Goal: Navigation & Orientation: Find specific page/section

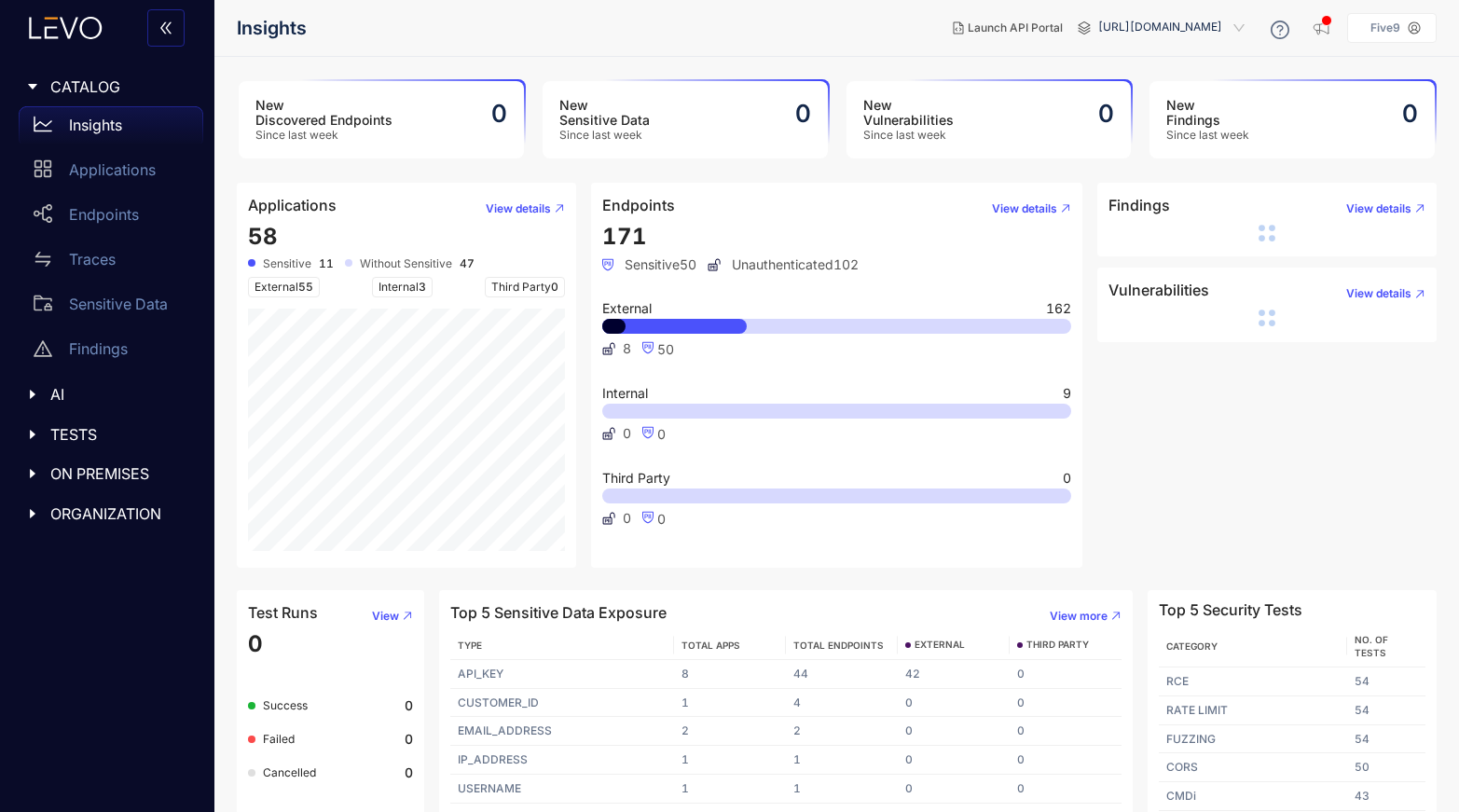
click at [16, 400] on div "AI" at bounding box center [107, 395] width 192 height 39
click at [36, 462] on div "TESTS" at bounding box center [107, 479] width 192 height 39
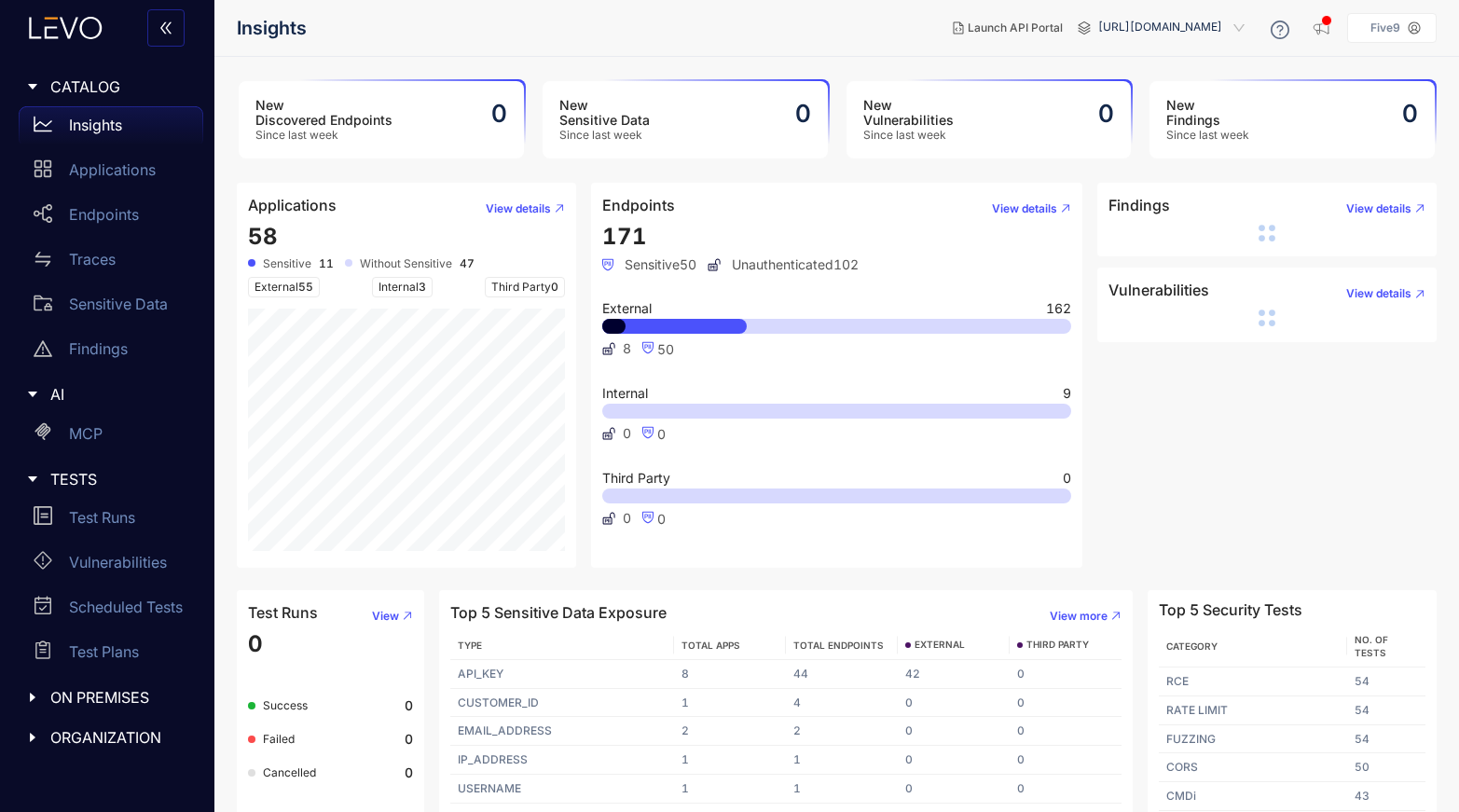
click at [34, 695] on icon "caret-right" at bounding box center [33, 698] width 13 height 13
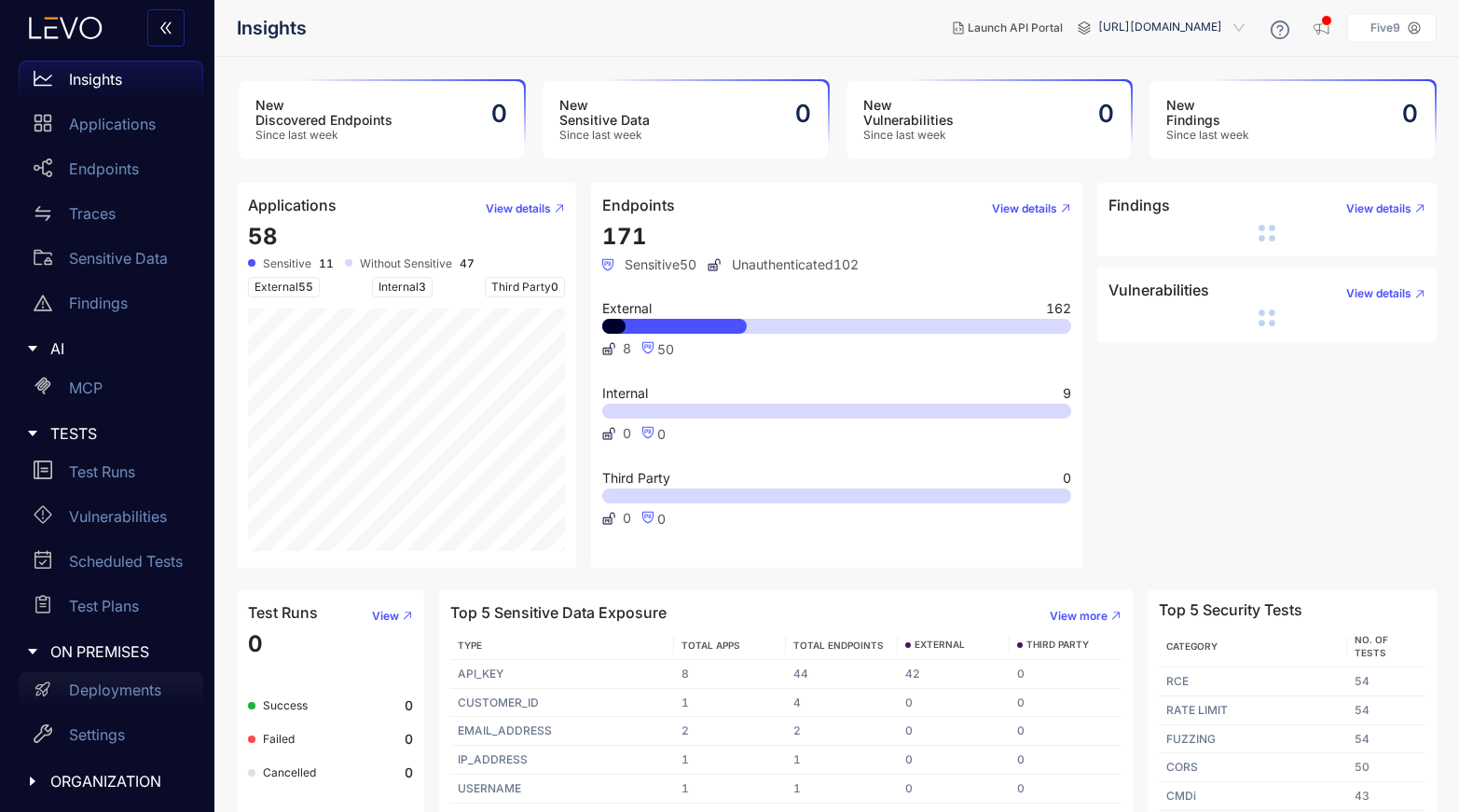
click at [109, 689] on p "Deployments" at bounding box center [115, 690] width 92 height 17
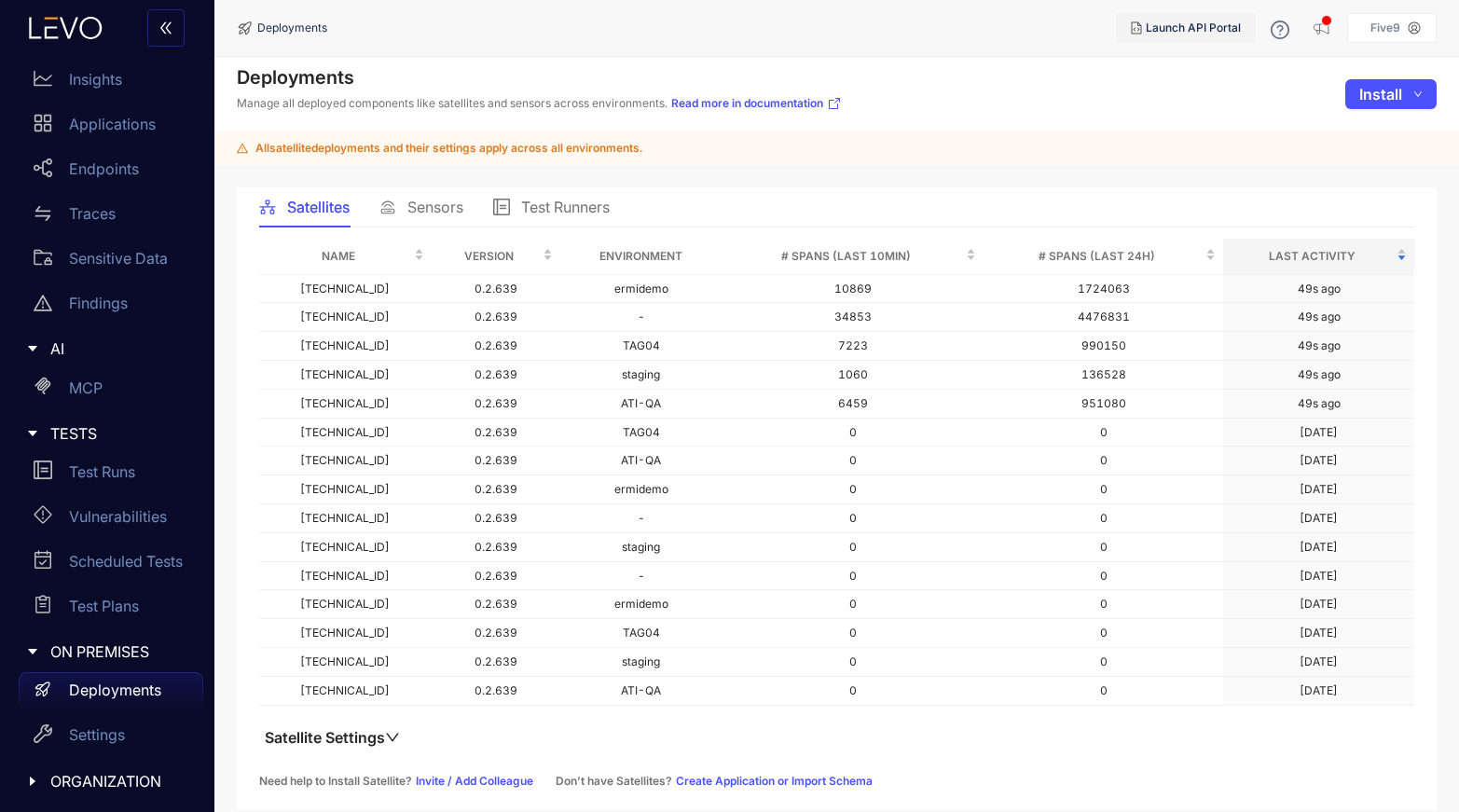
click at [1224, 25] on span "Launch API Portal" at bounding box center [1193, 28] width 95 height 13
click at [102, 741] on p "Settings" at bounding box center [98, 734] width 56 height 17
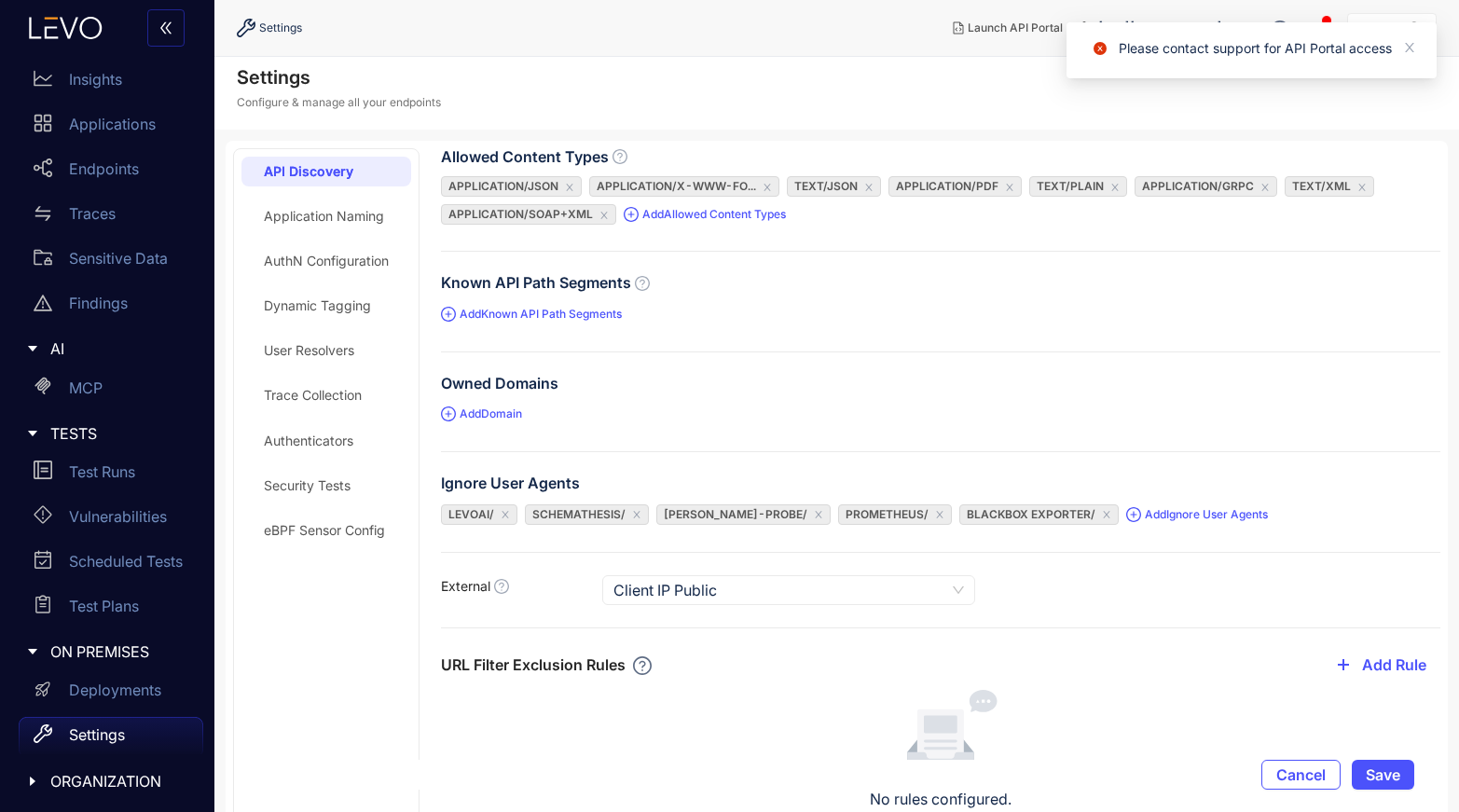
click at [1006, 74] on div "Settings Configure & manage all your endpoints" at bounding box center [836, 94] width 1244 height 73
click at [1410, 43] on icon "close" at bounding box center [1409, 48] width 13 height 13
click at [1226, 25] on span "[URL][DOMAIN_NAME]" at bounding box center [1173, 28] width 150 height 30
click at [1246, 27] on span "[URL][DOMAIN_NAME]" at bounding box center [1173, 28] width 150 height 30
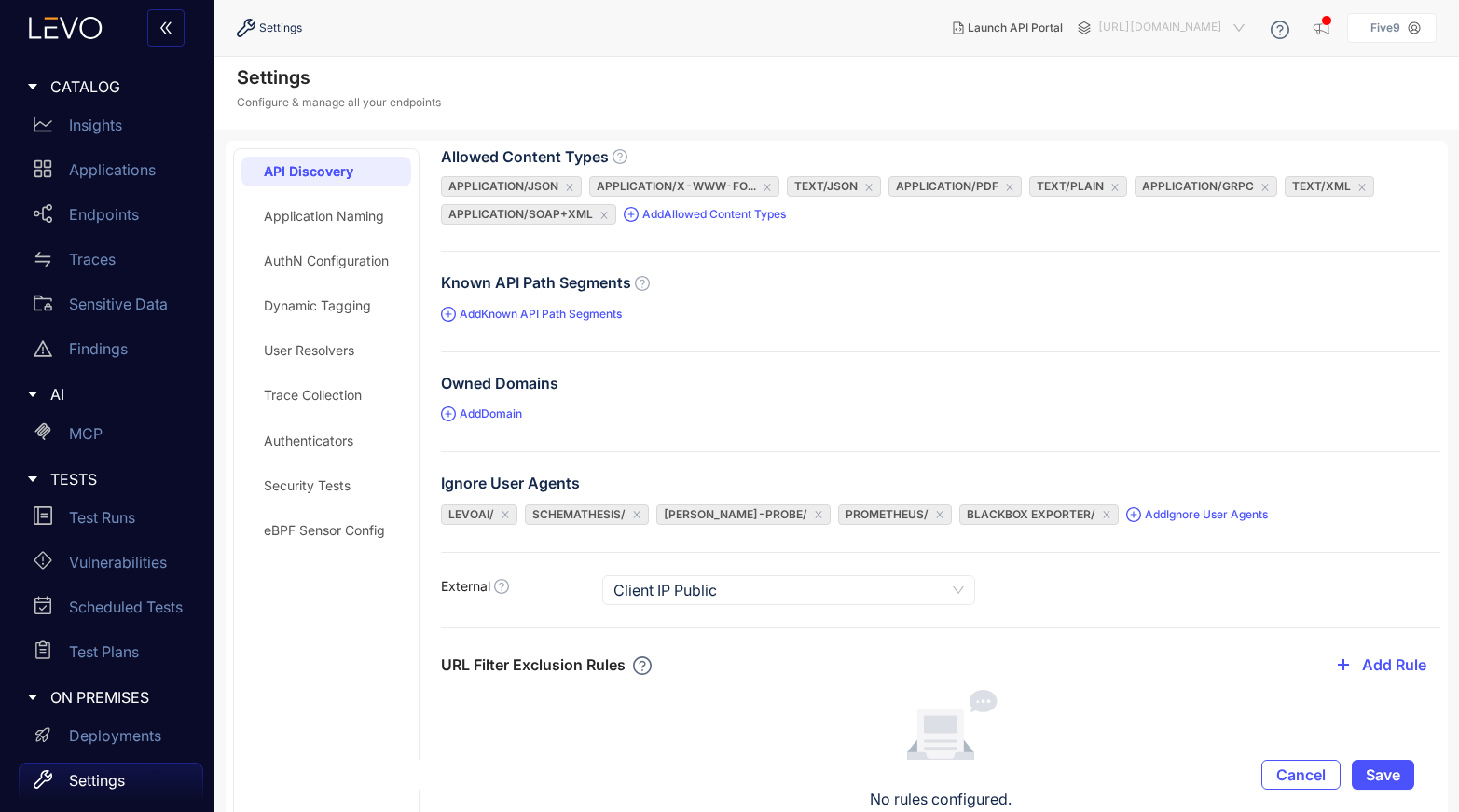
click at [1248, 31] on span "[URL][DOMAIN_NAME]" at bounding box center [1173, 28] width 150 height 30
click at [1241, 26] on span "[URL][DOMAIN_NAME]" at bounding box center [1173, 28] width 150 height 30
click at [1244, 29] on span "[URL][DOMAIN_NAME]" at bounding box center [1173, 28] width 150 height 30
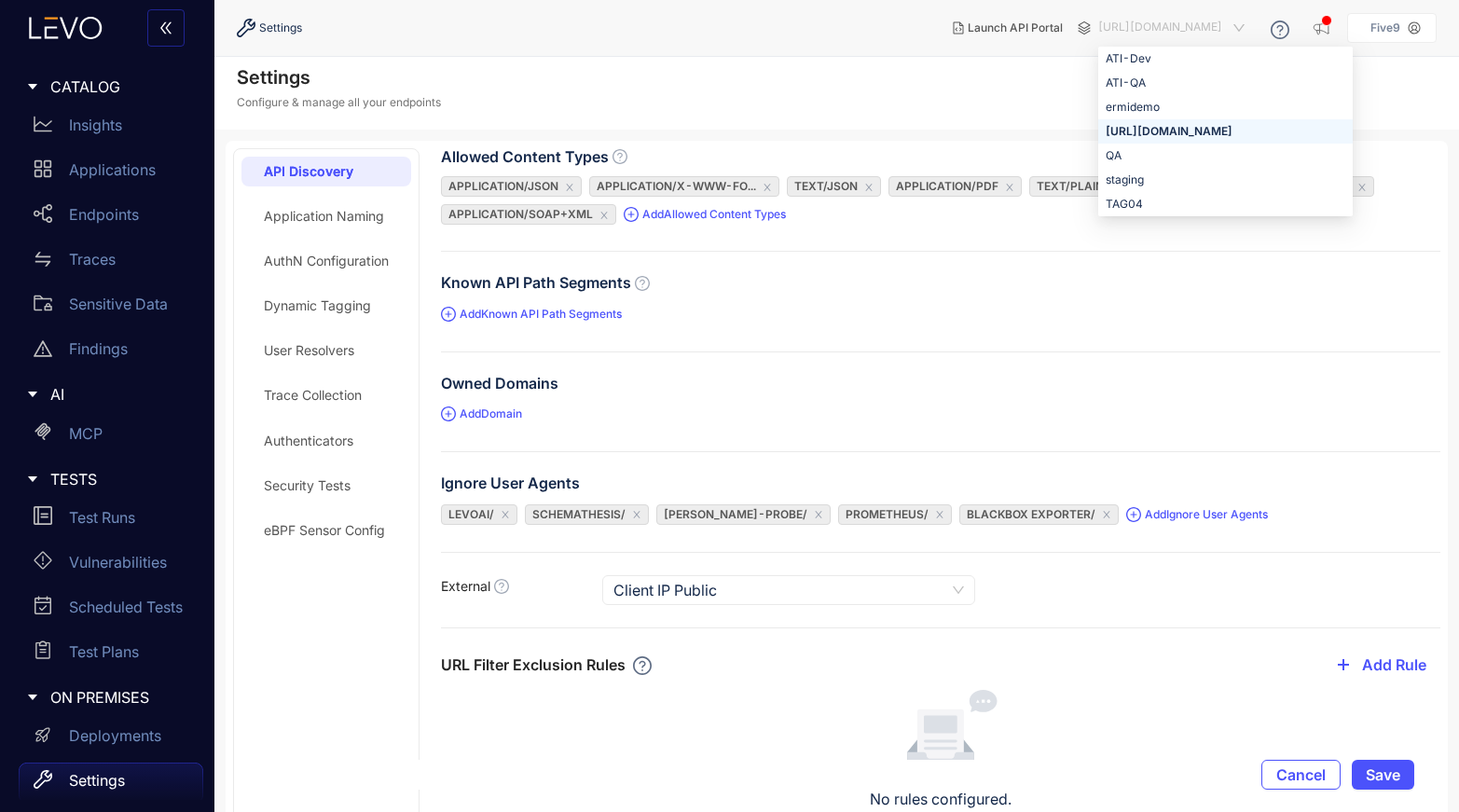
click at [1166, 129] on div "[URL][DOMAIN_NAME]" at bounding box center [1225, 131] width 239 height 21
